Goal: Information Seeking & Learning: Learn about a topic

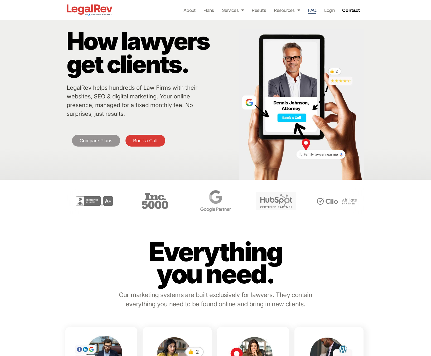
click at [315, 10] on link "FAQ" at bounding box center [312, 9] width 8 height 7
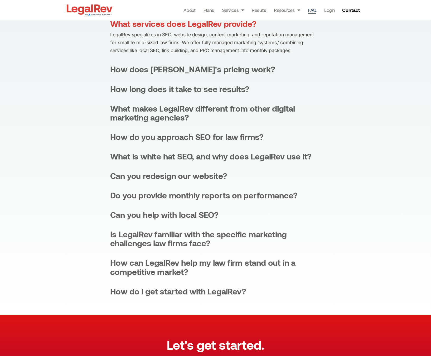
scroll to position [128, 0]
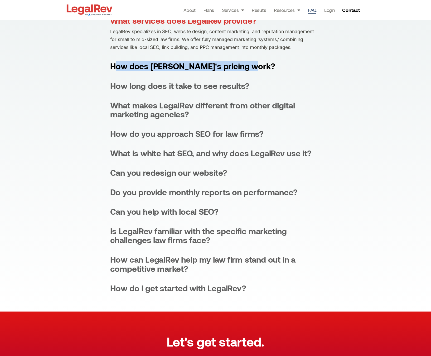
drag, startPoint x: 246, startPoint y: 67, endPoint x: 110, endPoint y: 69, distance: 136.0
click at [110, 69] on summary "How does LegalRev's pricing work?" at bounding box center [215, 66] width 211 height 9
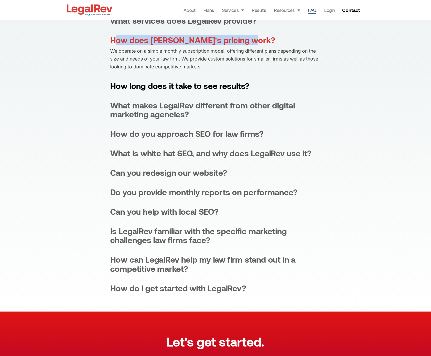
copy div "How long does it take to see results?"
drag, startPoint x: 255, startPoint y: 86, endPoint x: 111, endPoint y: 90, distance: 143.1
click at [111, 90] on summary "How long does it take to see results?" at bounding box center [215, 85] width 211 height 9
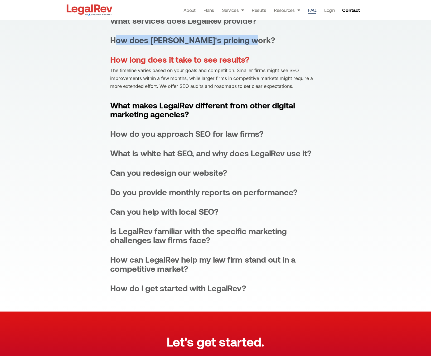
copy div "What makes LegalRev different from other digital marketing agencies?"
drag, startPoint x: 103, startPoint y: 106, endPoint x: 195, endPoint y: 117, distance: 92.8
click at [195, 117] on div "What services does LegalRev provide? LegalRev specializes in SEO, website desig…" at bounding box center [215, 154] width 431 height 315
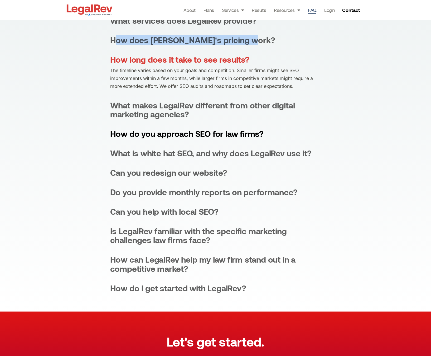
drag, startPoint x: 250, startPoint y: 134, endPoint x: 110, endPoint y: 129, distance: 139.7
click at [110, 129] on summary "How do you approach SEO for law firms?" at bounding box center [215, 133] width 211 height 9
copy div "How do you approach SEO for law firms?"
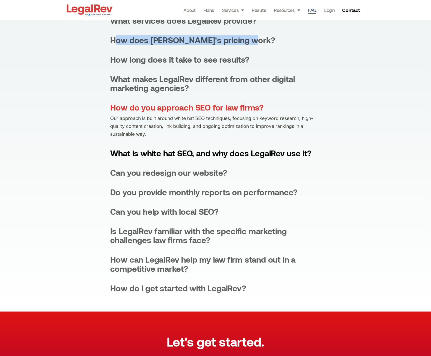
drag, startPoint x: 324, startPoint y: 155, endPoint x: 112, endPoint y: 155, distance: 211.8
click at [112, 155] on div "What services does LegalRev provide? LegalRev specializes in SEO, website desig…" at bounding box center [215, 154] width 431 height 315
copy div "What is white hat SEO, and why does LegalRev use it?"
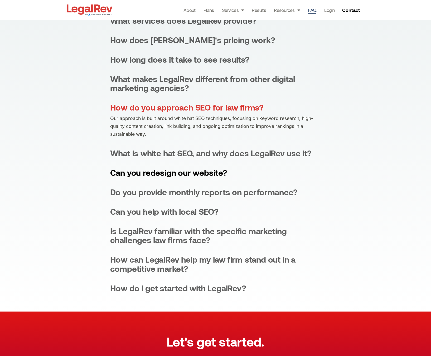
click at [211, 174] on div "Can you redesign our website?" at bounding box center [168, 172] width 117 height 9
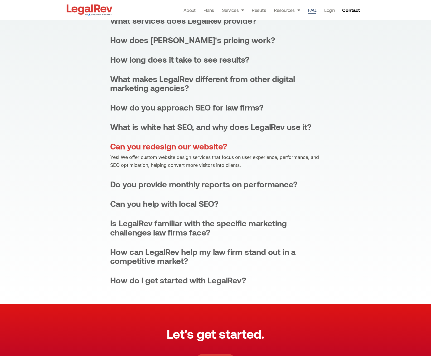
drag, startPoint x: 241, startPoint y: 148, endPoint x: 87, endPoint y: 149, distance: 154.4
click at [87, 149] on div "What services does LegalRev provide? LegalRev specializes in SEO, website desig…" at bounding box center [215, 150] width 431 height 307
copy div "Can you redesign our website?"
